Goal: Find specific page/section: Find specific page/section

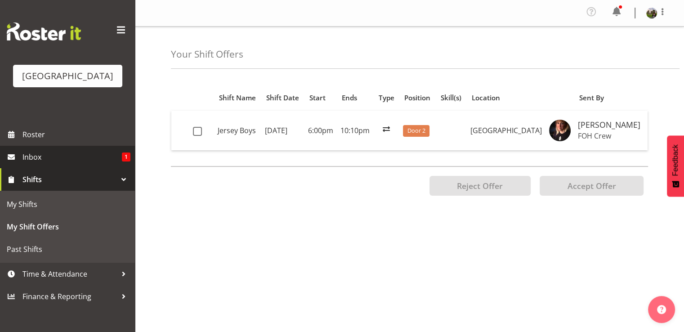
click at [32, 164] on span "Inbox" at bounding box center [71, 156] width 99 height 13
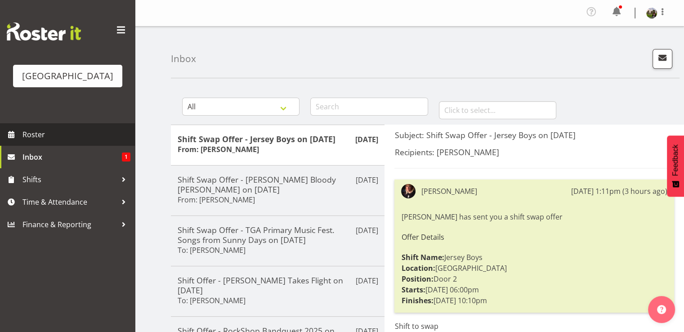
click at [36, 141] on span "Roster" at bounding box center [76, 134] width 108 height 13
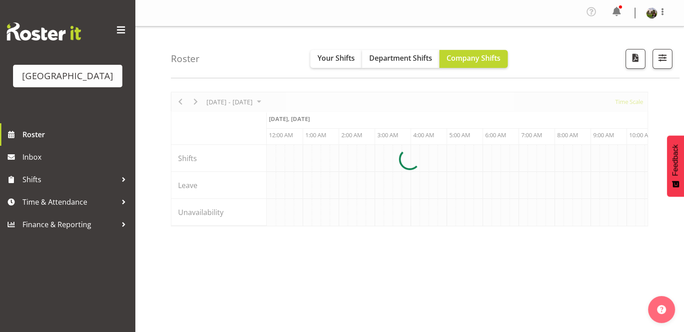
scroll to position [0, 1728]
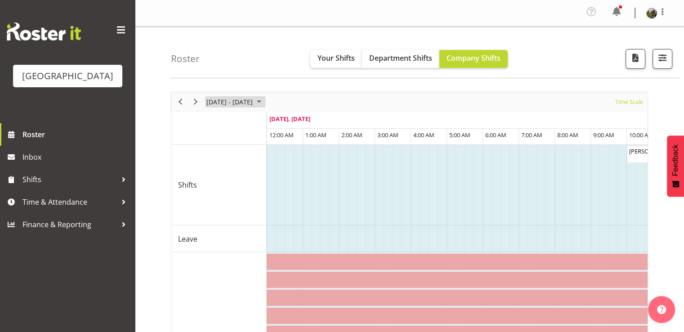
click at [265, 100] on span "September 08 - 14, 2025" at bounding box center [259, 101] width 11 height 11
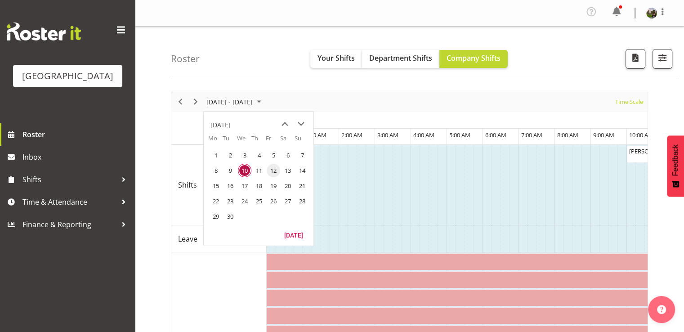
click at [274, 167] on span "12" at bounding box center [273, 170] width 13 height 13
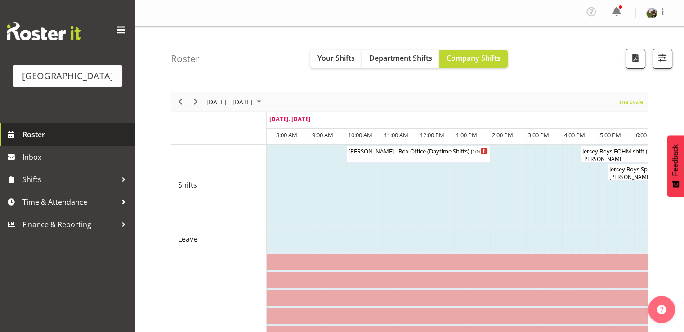
click at [31, 141] on span "Roster" at bounding box center [76, 134] width 108 height 13
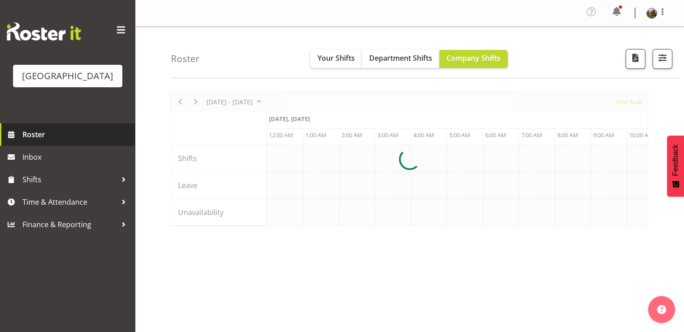
scroll to position [0, 1728]
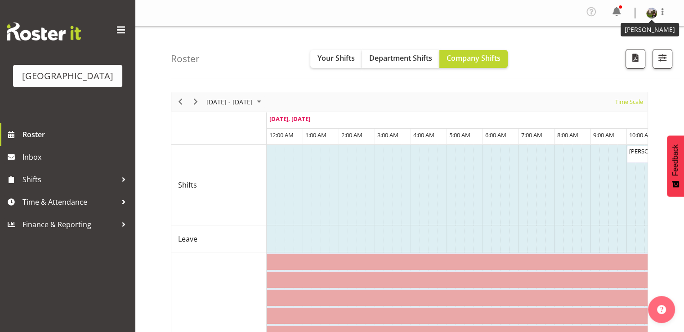
click at [654, 13] on img at bounding box center [652, 13] width 11 height 11
click at [610, 50] on link "Log Out" at bounding box center [625, 49] width 86 height 16
